Goal: Transaction & Acquisition: Book appointment/travel/reservation

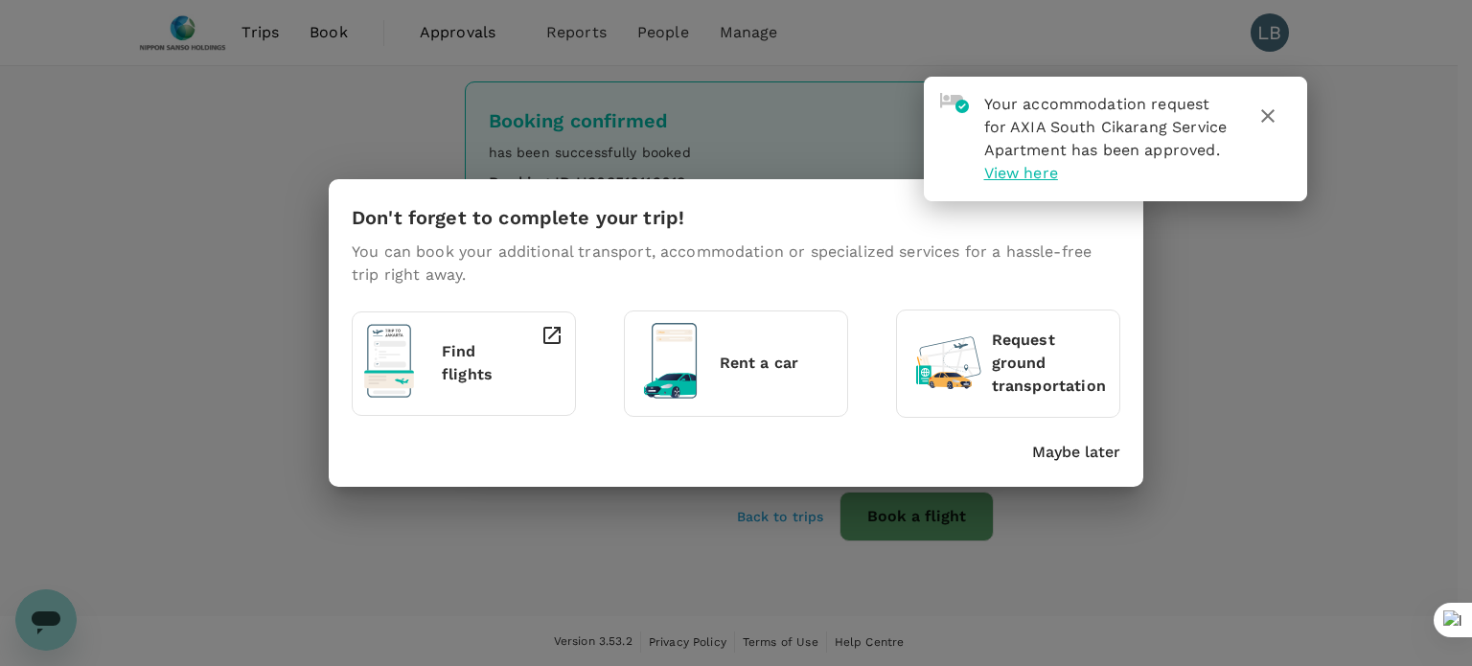
click at [1106, 451] on p "Maybe later" at bounding box center [1076, 452] width 88 height 23
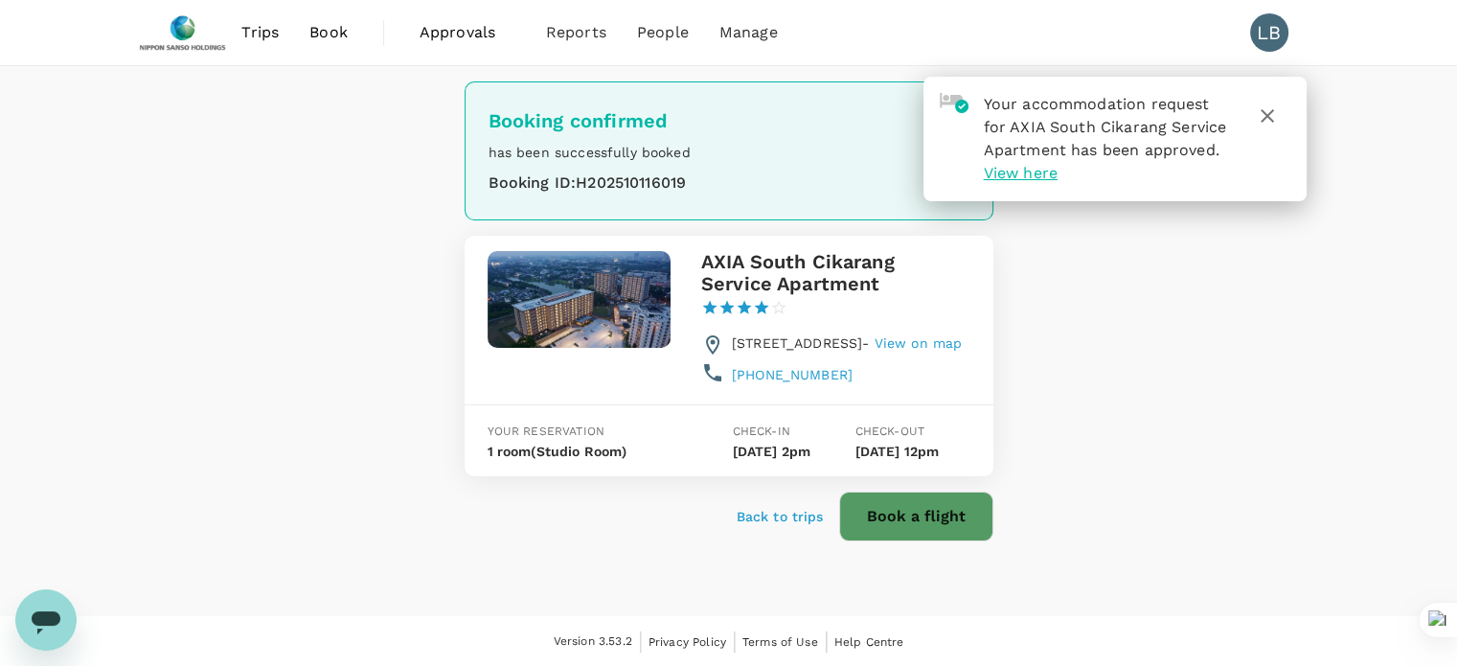
drag, startPoint x: 734, startPoint y: 343, endPoint x: 906, endPoint y: 379, distance: 176.3
click at [906, 351] on span "Jalan Pajajaran No.7, Desa Sukaresmi, Lippo Cikarang, Cikarang, 17550, Indonesi…" at bounding box center [847, 342] width 230 height 15
click at [943, 351] on span "View on map" at bounding box center [919, 342] width 88 height 15
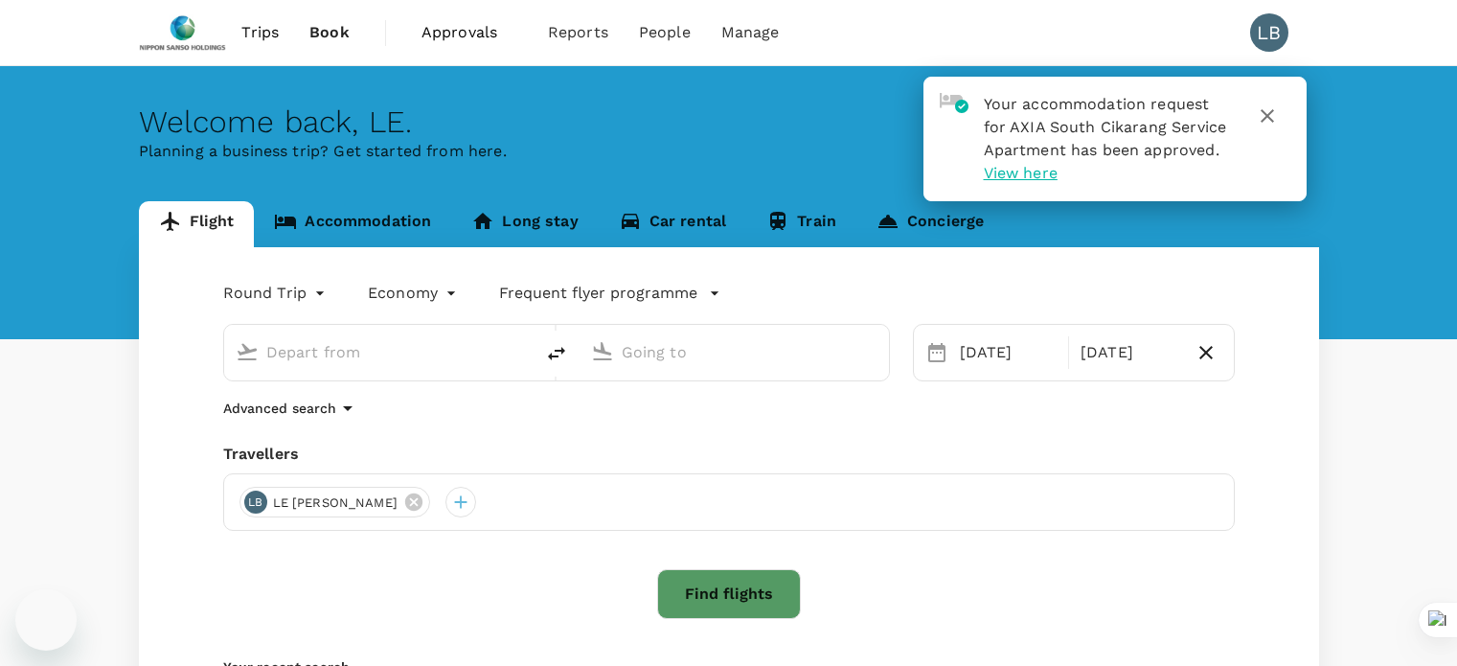
type input "Tan Son Nhat Intl (SGN)"
type input "Singapore Changi (SIN)"
